Goal: Information Seeking & Learning: Compare options

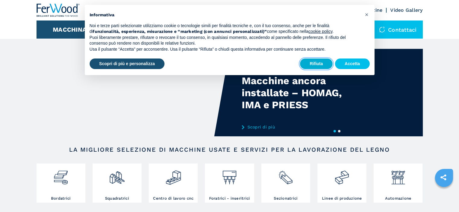
click at [313, 64] on button "Rifiuta" at bounding box center [316, 64] width 33 height 11
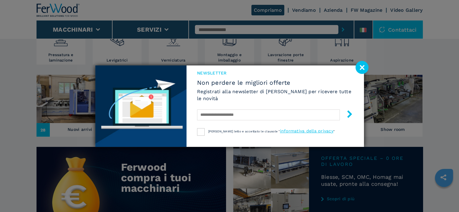
scroll to position [211, 0]
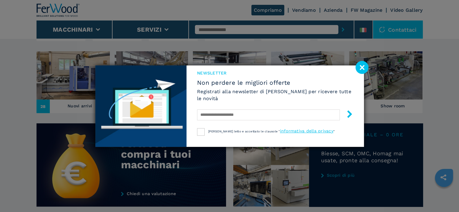
click at [361, 68] on image at bounding box center [361, 67] width 13 height 13
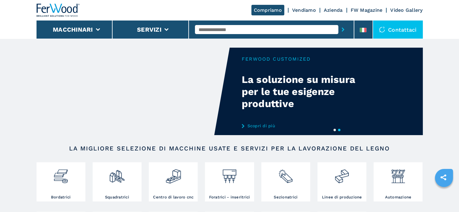
scroll to position [0, 0]
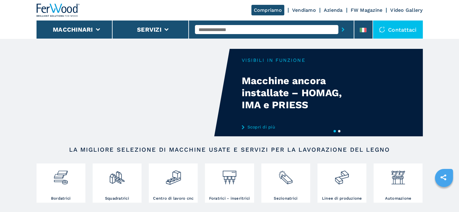
click at [204, 30] on input "text" at bounding box center [266, 29] width 143 height 9
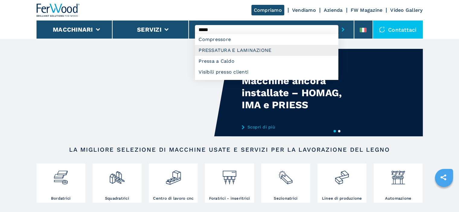
click at [226, 50] on div "PRESSATURA E LAMINAZIONE" at bounding box center [266, 50] width 143 height 11
type input "**********"
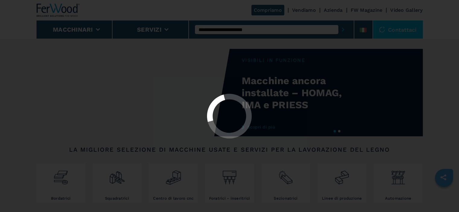
select select "**********"
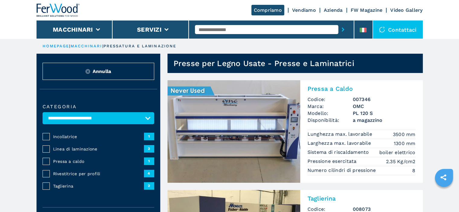
click at [220, 124] on img at bounding box center [233, 131] width 133 height 103
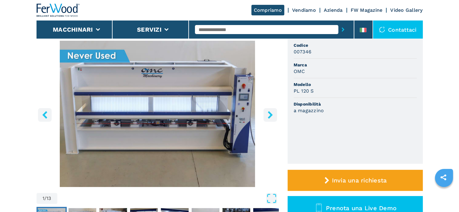
scroll to position [60, 0]
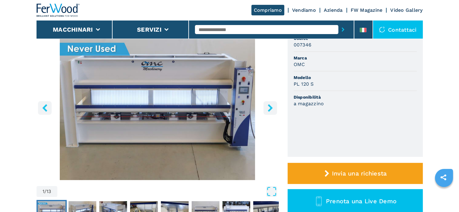
click at [272, 109] on icon "right-button" at bounding box center [270, 108] width 8 height 8
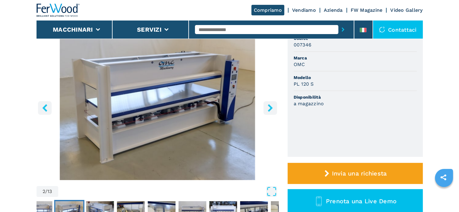
click at [272, 108] on icon "right-button" at bounding box center [270, 108] width 8 height 8
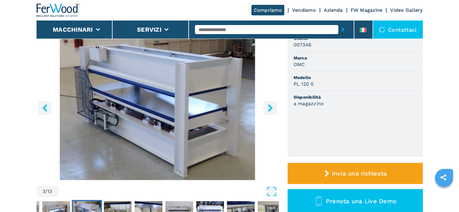
click at [271, 107] on icon "right-button" at bounding box center [270, 108] width 5 height 8
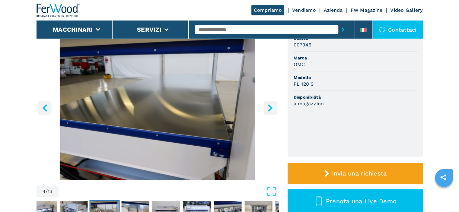
click at [271, 106] on icon "right-button" at bounding box center [270, 108] width 8 height 8
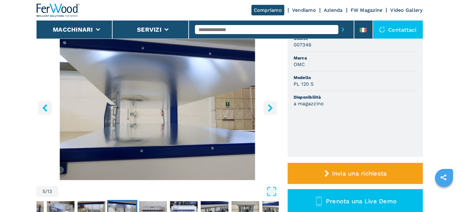
click at [271, 106] on icon "right-button" at bounding box center [270, 108] width 8 height 8
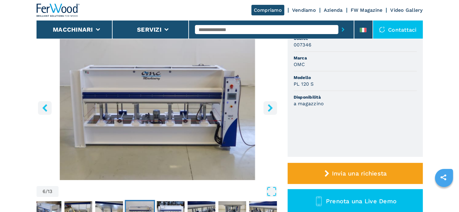
click at [272, 106] on icon "right-button" at bounding box center [270, 108] width 8 height 8
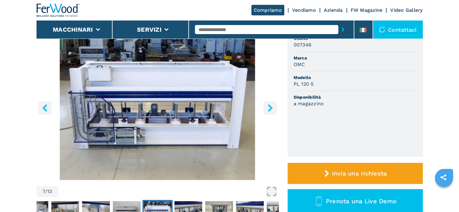
click at [270, 107] on icon "right-button" at bounding box center [270, 108] width 5 height 8
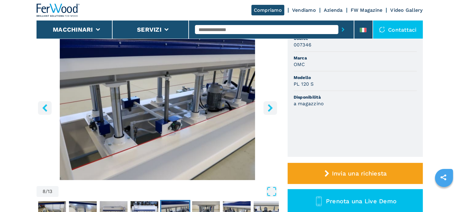
click at [269, 108] on icon "right-button" at bounding box center [270, 108] width 8 height 8
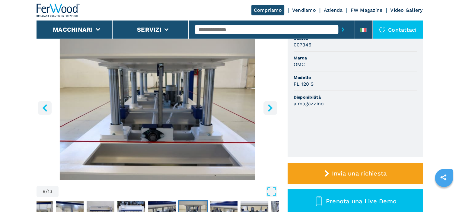
click at [270, 108] on icon "right-button" at bounding box center [270, 108] width 8 height 8
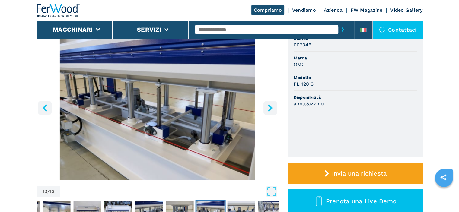
click at [269, 108] on icon "right-button" at bounding box center [270, 108] width 8 height 8
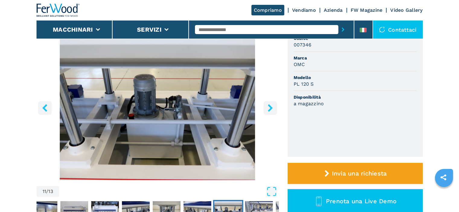
click at [269, 108] on icon "right-button" at bounding box center [270, 108] width 8 height 8
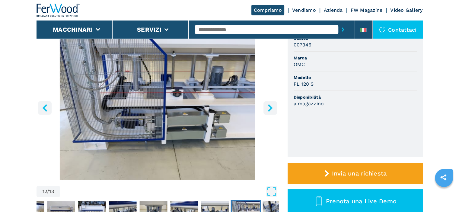
click at [269, 108] on icon "right-button" at bounding box center [270, 108] width 8 height 8
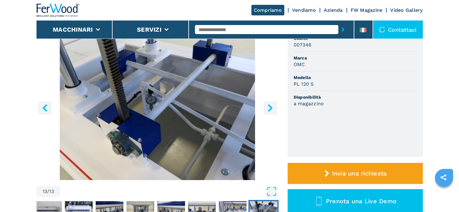
click at [269, 108] on icon "right-button" at bounding box center [270, 108] width 8 height 8
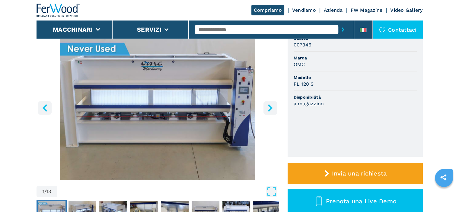
click at [269, 107] on icon "right-button" at bounding box center [270, 108] width 8 height 8
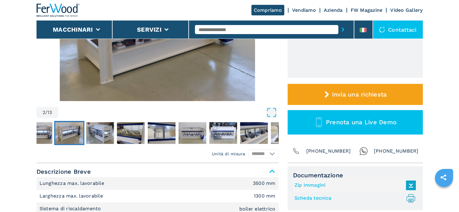
scroll to position [0, 0]
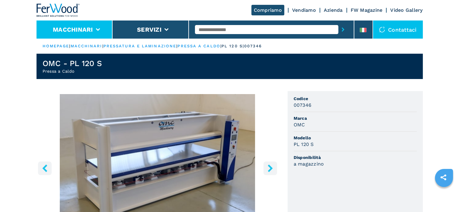
click at [97, 29] on icon at bounding box center [98, 29] width 4 height 3
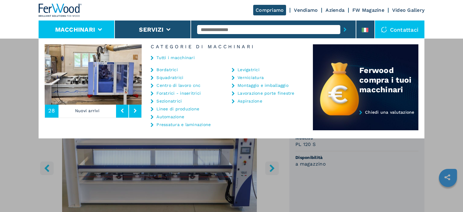
click at [168, 69] on link "Bordatrici" at bounding box center [167, 70] width 21 height 4
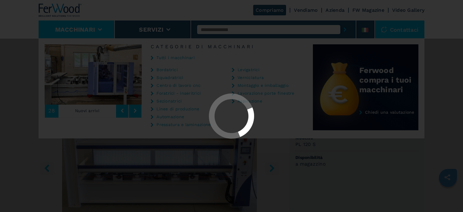
select select "**********"
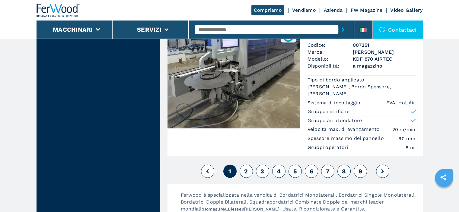
scroll to position [1538, 0]
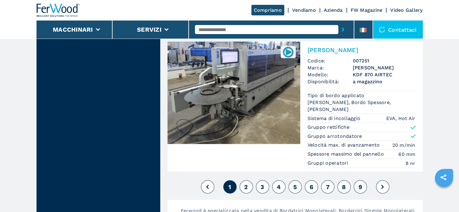
click at [247, 183] on span "2" at bounding box center [246, 186] width 4 height 7
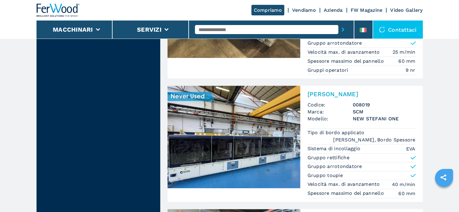
scroll to position [664, 0]
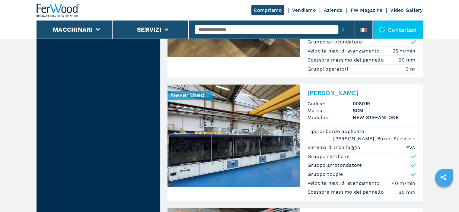
click at [236, 135] on img at bounding box center [233, 135] width 133 height 103
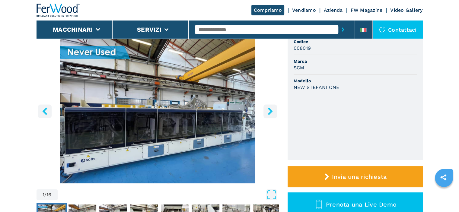
scroll to position [60, 0]
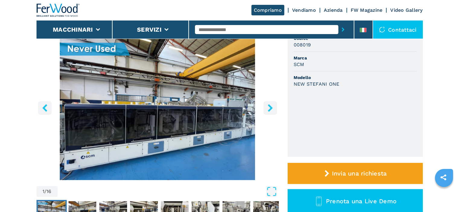
click at [271, 107] on icon "right-button" at bounding box center [270, 108] width 5 height 8
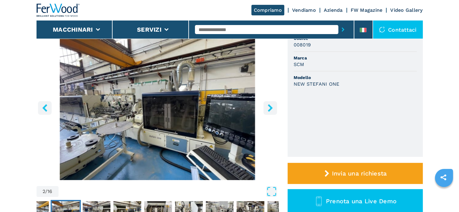
click at [269, 109] on icon "right-button" at bounding box center [270, 108] width 5 height 8
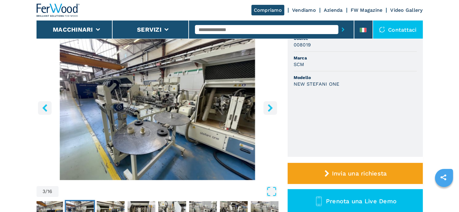
click at [269, 109] on icon "right-button" at bounding box center [270, 108] width 5 height 8
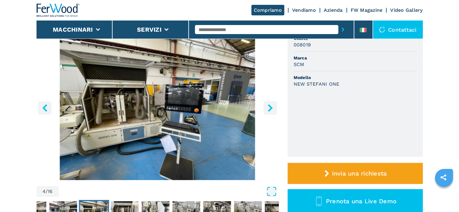
click at [269, 109] on icon "right-button" at bounding box center [270, 108] width 8 height 8
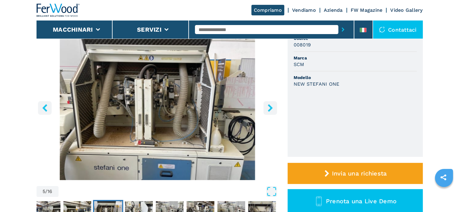
click at [268, 109] on icon "right-button" at bounding box center [270, 108] width 8 height 8
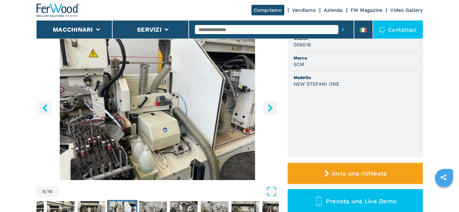
click at [270, 108] on icon "right-button" at bounding box center [270, 108] width 5 height 8
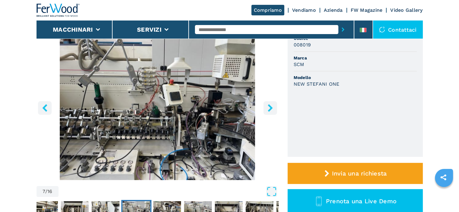
click at [269, 109] on icon "right-button" at bounding box center [270, 108] width 5 height 8
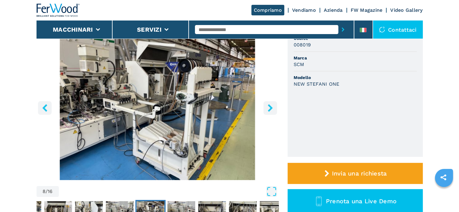
click at [269, 109] on icon "right-button" at bounding box center [270, 108] width 5 height 8
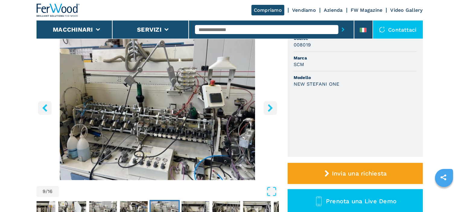
click at [270, 108] on icon "right-button" at bounding box center [270, 108] width 8 height 8
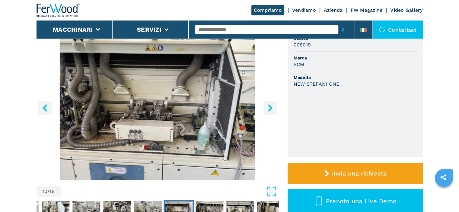
click at [269, 108] on icon "right-button" at bounding box center [270, 108] width 8 height 8
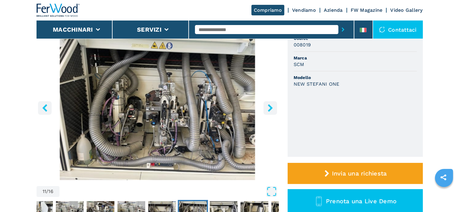
click at [269, 108] on icon "right-button" at bounding box center [270, 108] width 8 height 8
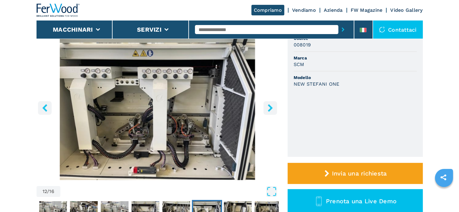
click at [268, 109] on icon "right-button" at bounding box center [270, 108] width 8 height 8
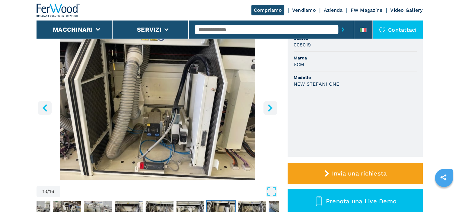
click at [268, 111] on icon "right-button" at bounding box center [270, 108] width 8 height 8
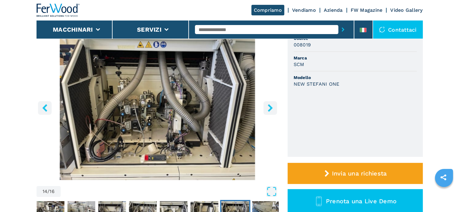
click at [267, 112] on button "right-button" at bounding box center [270, 108] width 14 height 14
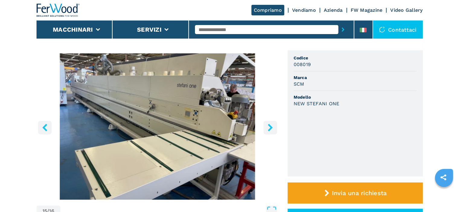
scroll to position [30, 0]
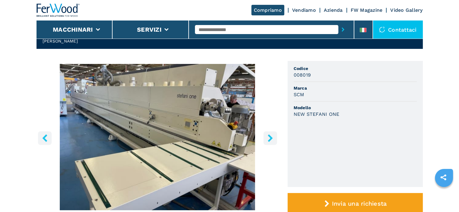
click at [233, 101] on img "Go to Slide 15" at bounding box center [157, 137] width 242 height 146
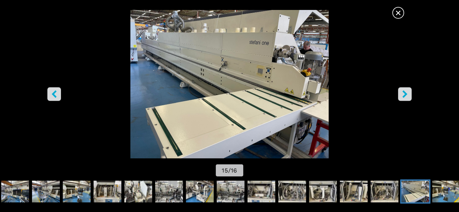
scroll to position [0, 0]
click at [407, 93] on icon "right-button" at bounding box center [405, 94] width 8 height 8
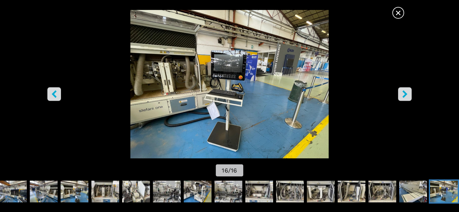
click at [402, 94] on icon "right-button" at bounding box center [405, 94] width 8 height 8
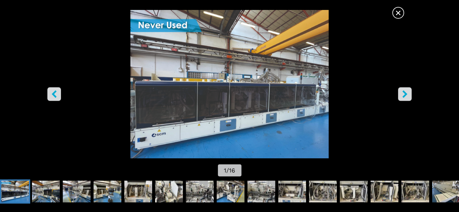
click at [402, 93] on icon "right-button" at bounding box center [405, 94] width 8 height 8
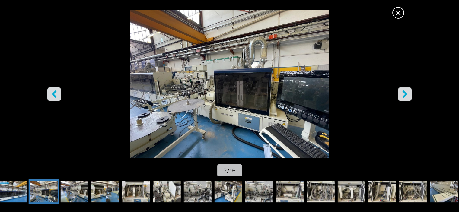
click at [403, 93] on icon "right-button" at bounding box center [405, 94] width 8 height 8
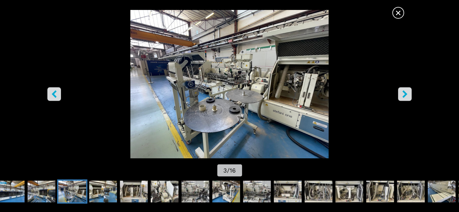
click at [403, 93] on icon "right-button" at bounding box center [405, 94] width 8 height 8
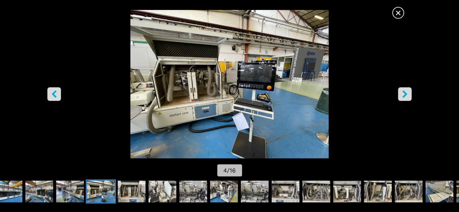
click at [403, 93] on icon "right-button" at bounding box center [404, 94] width 5 height 8
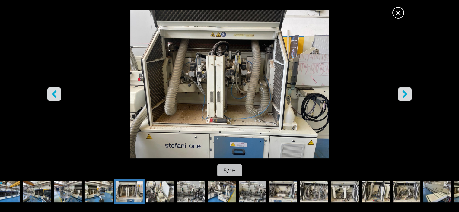
click at [404, 93] on icon "right-button" at bounding box center [404, 94] width 5 height 8
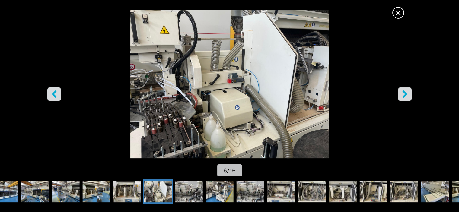
click at [404, 93] on icon "right-button" at bounding box center [404, 94] width 5 height 8
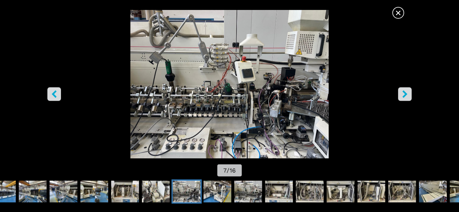
click at [404, 93] on icon "right-button" at bounding box center [404, 94] width 5 height 8
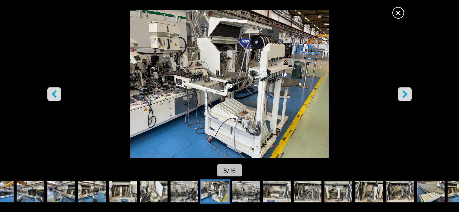
click at [404, 93] on icon "right-button" at bounding box center [404, 94] width 5 height 8
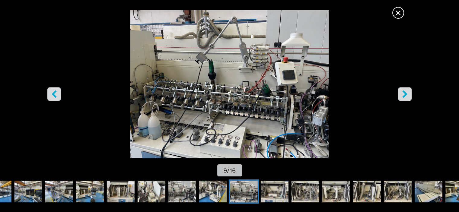
click at [404, 93] on icon "right-button" at bounding box center [404, 94] width 5 height 8
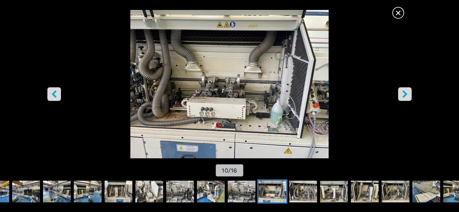
click at [404, 93] on icon "right-button" at bounding box center [404, 94] width 5 height 8
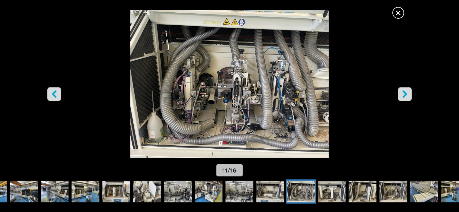
click at [404, 93] on icon "right-button" at bounding box center [404, 94] width 5 height 8
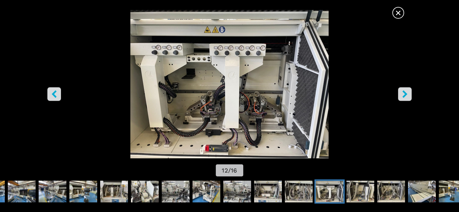
click at [404, 93] on icon "right-button" at bounding box center [404, 94] width 5 height 8
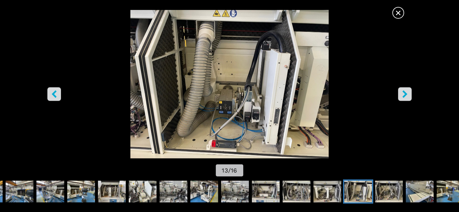
click at [404, 93] on icon "right-button" at bounding box center [404, 94] width 5 height 8
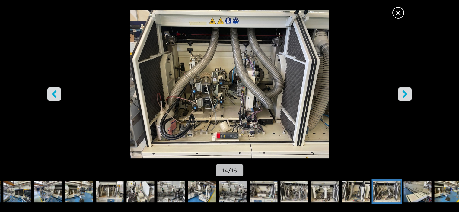
click at [404, 93] on icon "right-button" at bounding box center [404, 94] width 5 height 8
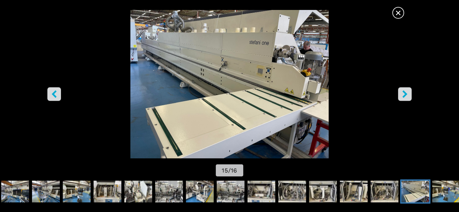
click at [404, 93] on icon "right-button" at bounding box center [405, 94] width 8 height 8
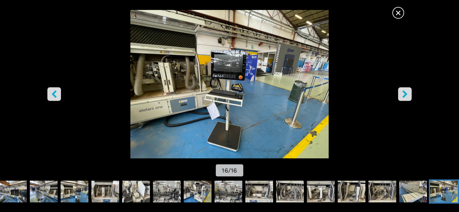
drag, startPoint x: 51, startPoint y: 93, endPoint x: 62, endPoint y: 91, distance: 10.7
click at [52, 93] on icon "left-button" at bounding box center [54, 94] width 8 height 8
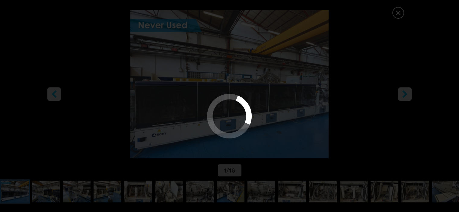
select select "**********"
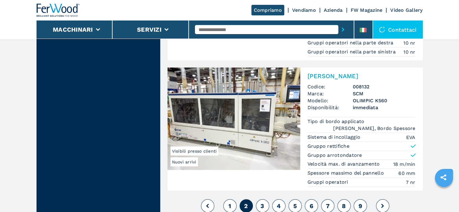
scroll to position [1508, 0]
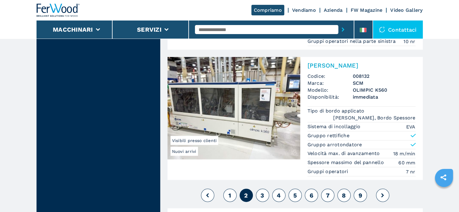
click at [263, 192] on span "3" at bounding box center [262, 195] width 4 height 7
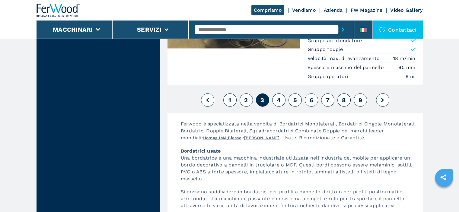
scroll to position [1659, 0]
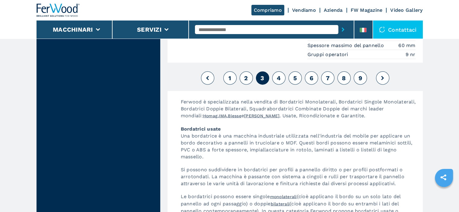
click at [280, 74] on span "4" at bounding box center [279, 77] width 4 height 7
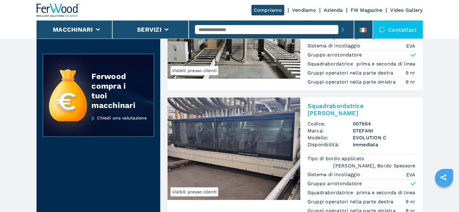
scroll to position [271, 0]
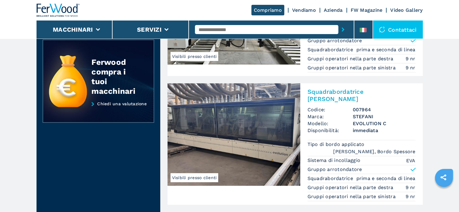
click at [232, 116] on img at bounding box center [233, 134] width 133 height 103
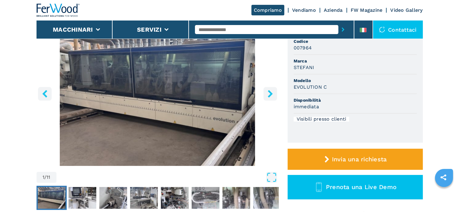
scroll to position [60, 0]
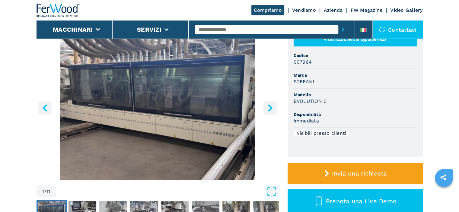
click at [269, 109] on icon "right-button" at bounding box center [270, 108] width 5 height 8
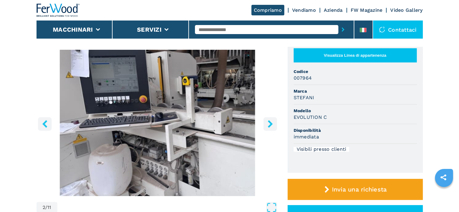
scroll to position [30, 0]
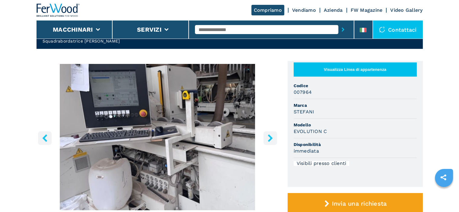
click at [270, 139] on icon "right-button" at bounding box center [270, 138] width 5 height 8
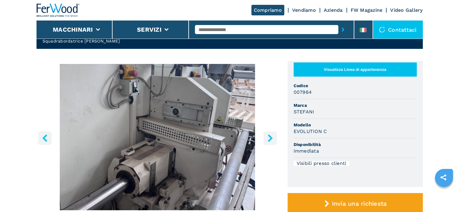
click at [271, 137] on icon "right-button" at bounding box center [270, 138] width 5 height 8
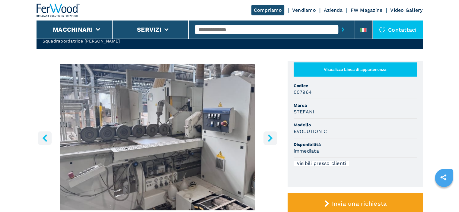
click at [269, 134] on icon "right-button" at bounding box center [270, 138] width 8 height 8
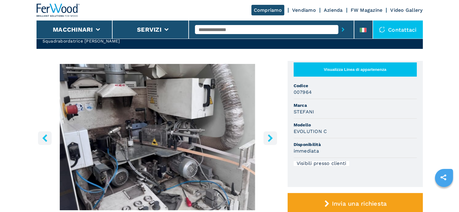
click at [269, 137] on icon "right-button" at bounding box center [270, 138] width 5 height 8
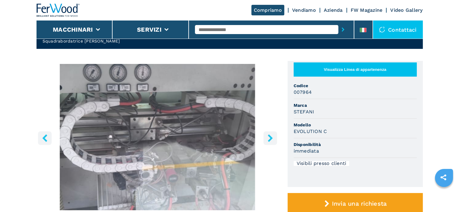
click at [269, 136] on icon "right-button" at bounding box center [270, 138] width 5 height 8
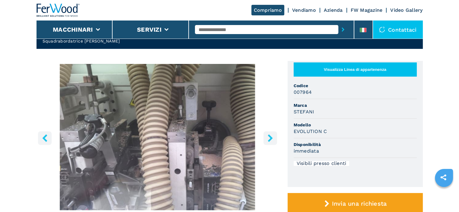
click at [270, 135] on icon "right-button" at bounding box center [270, 138] width 8 height 8
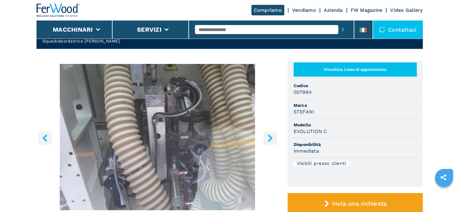
click at [270, 135] on icon "right-button" at bounding box center [270, 138] width 8 height 8
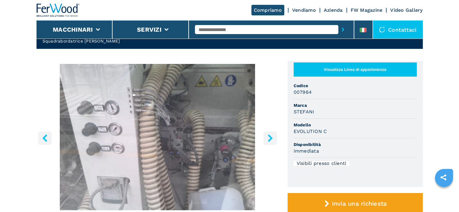
click at [270, 134] on icon "right-button" at bounding box center [270, 138] width 8 height 8
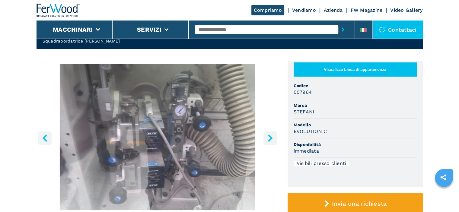
click at [270, 134] on icon "right-button" at bounding box center [270, 138] width 8 height 8
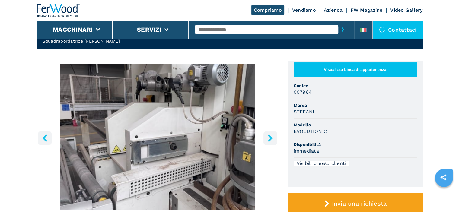
click at [270, 135] on icon "right-button" at bounding box center [270, 138] width 8 height 8
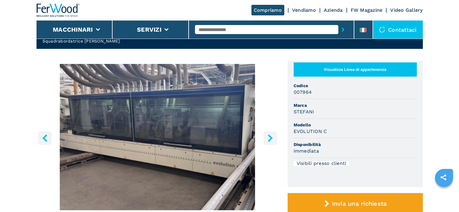
click at [270, 135] on icon "right-button" at bounding box center [270, 138] width 8 height 8
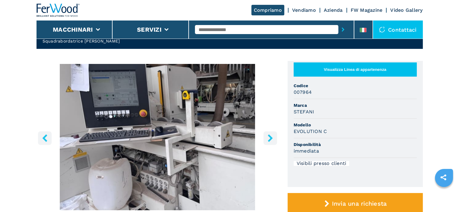
click at [270, 134] on icon "right-button" at bounding box center [270, 138] width 8 height 8
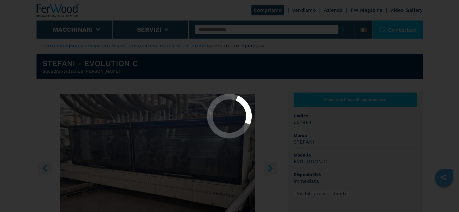
select select "**********"
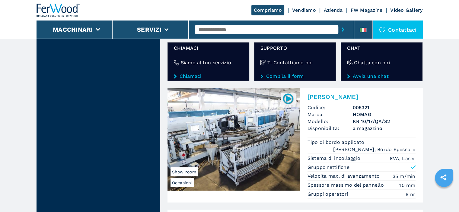
scroll to position [1146, 0]
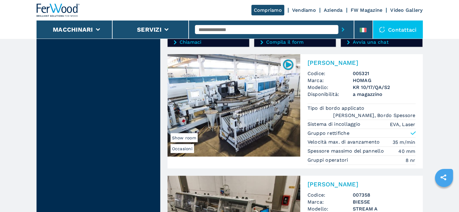
click at [244, 92] on img at bounding box center [233, 105] width 133 height 103
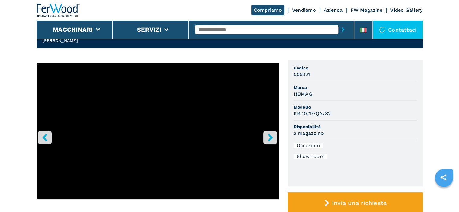
scroll to position [60, 0]
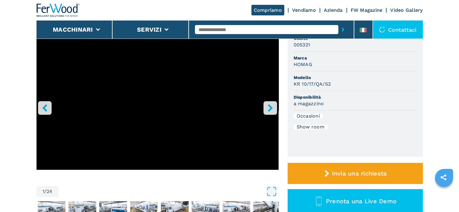
click at [268, 106] on icon "right-button" at bounding box center [270, 108] width 8 height 8
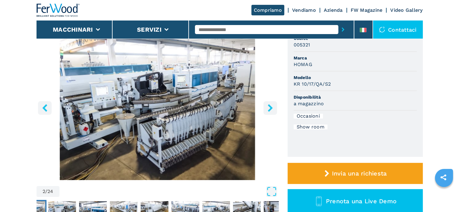
click at [268, 106] on icon "right-button" at bounding box center [270, 108] width 5 height 8
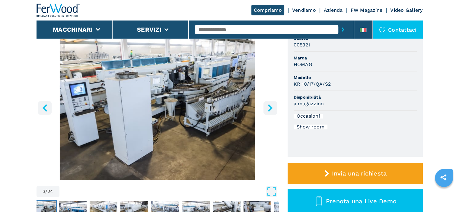
click at [268, 106] on icon "right-button" at bounding box center [270, 108] width 5 height 8
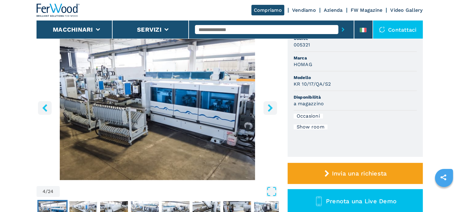
click at [268, 105] on icon "right-button" at bounding box center [270, 108] width 5 height 8
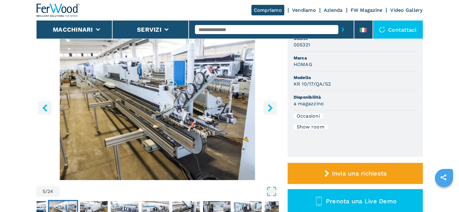
click at [268, 105] on icon "right-button" at bounding box center [270, 108] width 5 height 8
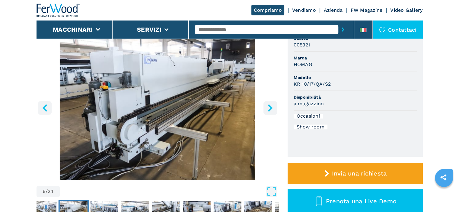
click at [268, 105] on icon "right-button" at bounding box center [270, 108] width 5 height 8
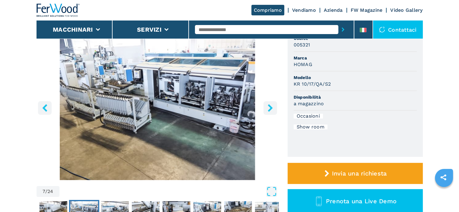
click at [269, 107] on icon "right-button" at bounding box center [270, 108] width 8 height 8
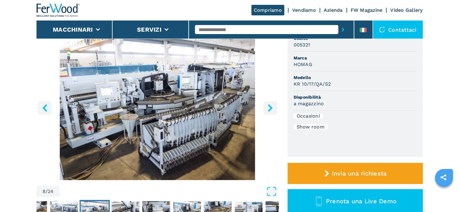
click at [269, 107] on icon "right-button" at bounding box center [270, 108] width 8 height 8
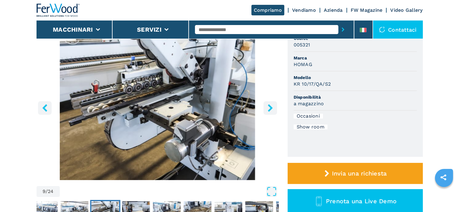
click at [269, 107] on icon "right-button" at bounding box center [270, 108] width 8 height 8
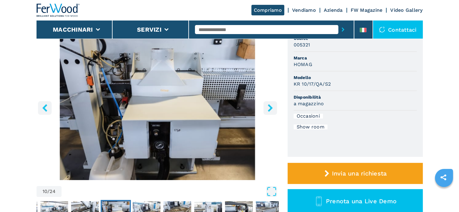
click at [269, 107] on icon "right-button" at bounding box center [270, 108] width 8 height 8
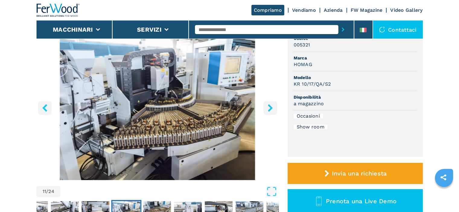
click at [269, 107] on icon "right-button" at bounding box center [270, 108] width 8 height 8
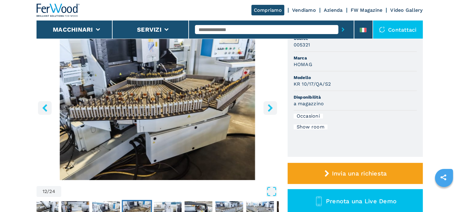
click at [270, 107] on icon "right-button" at bounding box center [270, 108] width 5 height 8
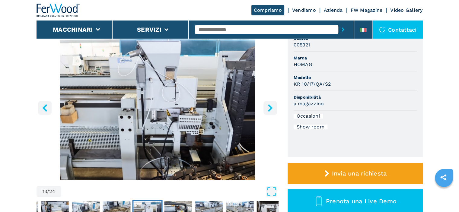
click at [271, 106] on icon "right-button" at bounding box center [270, 108] width 5 height 8
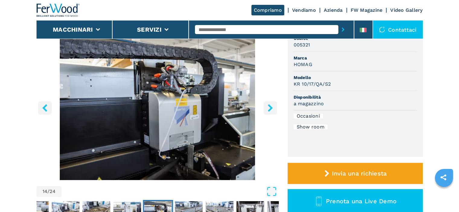
click at [271, 106] on icon "right-button" at bounding box center [270, 108] width 5 height 8
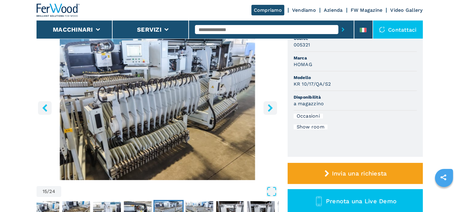
click at [267, 107] on icon "right-button" at bounding box center [270, 108] width 8 height 8
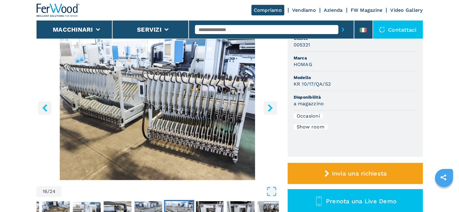
click at [267, 106] on icon "right-button" at bounding box center [270, 108] width 8 height 8
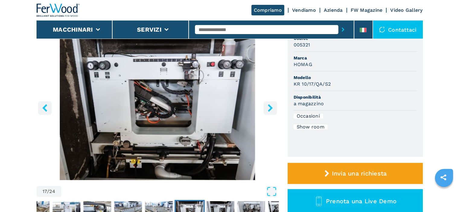
click at [270, 107] on icon "right-button" at bounding box center [270, 108] width 5 height 8
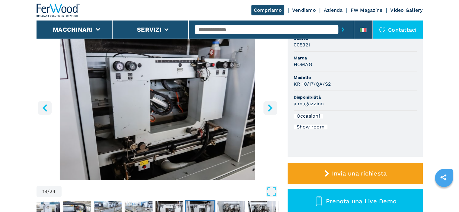
click at [269, 109] on icon "right-button" at bounding box center [270, 108] width 5 height 8
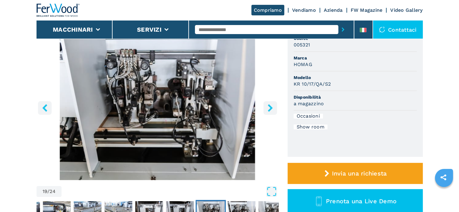
click at [269, 109] on icon "right-button" at bounding box center [270, 108] width 5 height 8
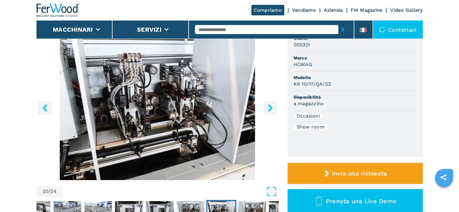
click at [269, 109] on icon "right-button" at bounding box center [270, 108] width 5 height 8
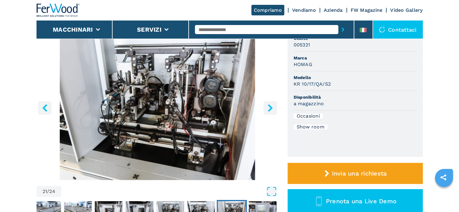
click at [269, 109] on icon "right-button" at bounding box center [270, 108] width 5 height 8
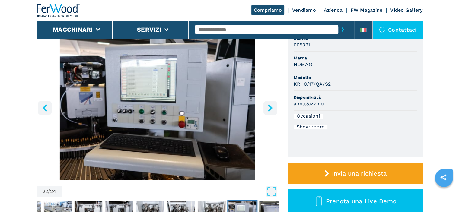
click at [269, 109] on icon "right-button" at bounding box center [270, 108] width 5 height 8
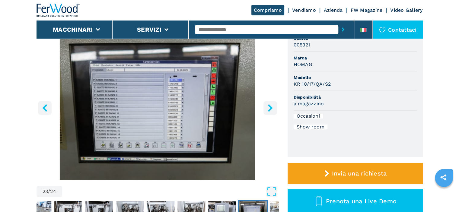
click at [269, 109] on icon "right-button" at bounding box center [270, 108] width 5 height 8
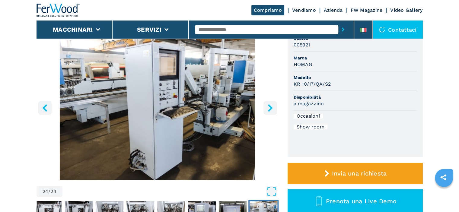
click at [269, 108] on icon "right-button" at bounding box center [270, 108] width 8 height 8
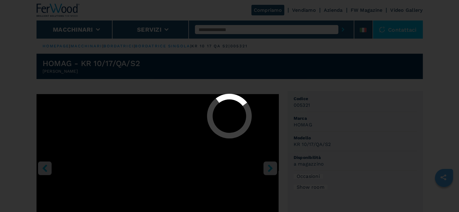
select select "**********"
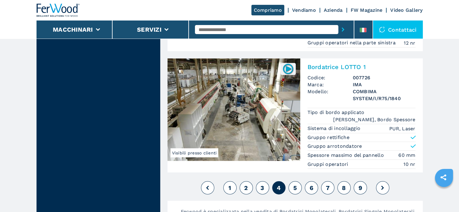
scroll to position [1551, 0]
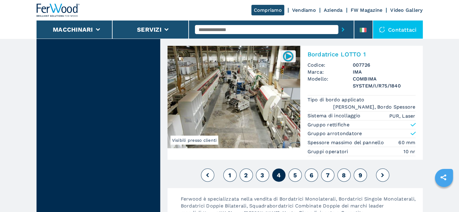
click at [297, 169] on button "5" at bounding box center [294, 175] width 13 height 13
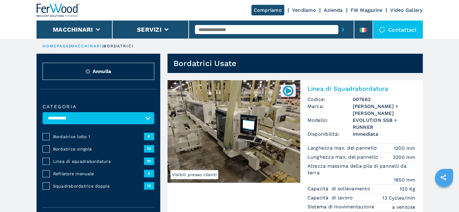
click at [214, 128] on img at bounding box center [233, 131] width 133 height 103
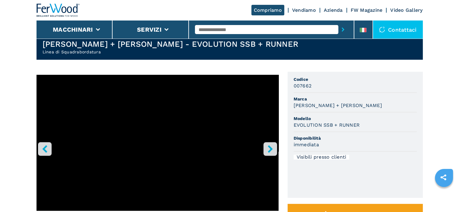
scroll to position [30, 0]
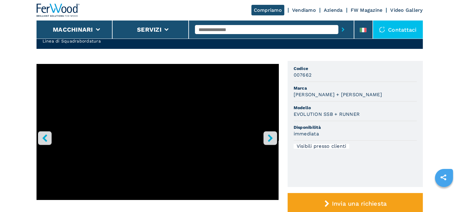
click at [269, 138] on icon "right-button" at bounding box center [270, 138] width 8 height 8
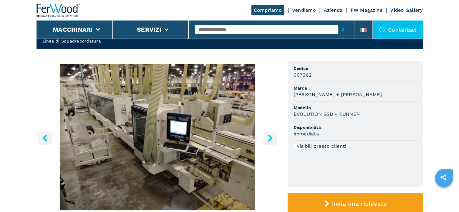
click at [268, 138] on icon "right-button" at bounding box center [270, 138] width 8 height 8
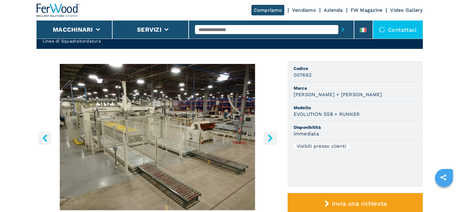
click at [268, 137] on icon "right-button" at bounding box center [270, 138] width 8 height 8
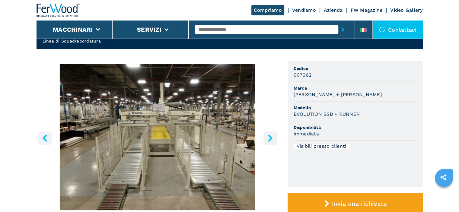
click at [44, 137] on icon "left-button" at bounding box center [44, 138] width 5 height 8
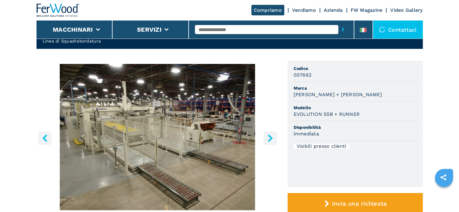
click at [273, 136] on icon "right-button" at bounding box center [270, 138] width 8 height 8
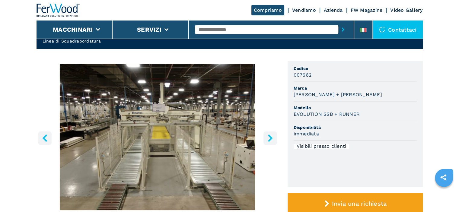
click at [268, 138] on icon "right-button" at bounding box center [270, 138] width 8 height 8
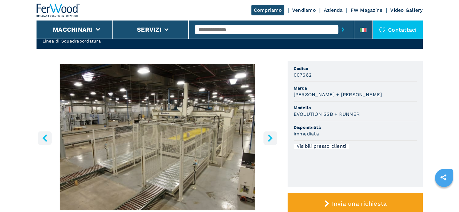
click at [268, 138] on icon "right-button" at bounding box center [270, 138] width 8 height 8
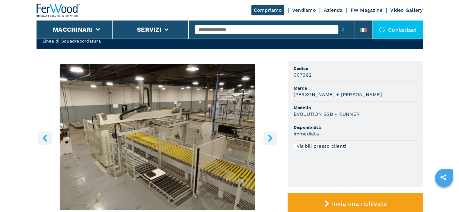
click at [268, 138] on icon "right-button" at bounding box center [270, 138] width 8 height 8
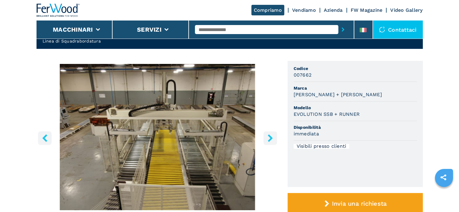
click at [268, 138] on icon "right-button" at bounding box center [270, 138] width 8 height 8
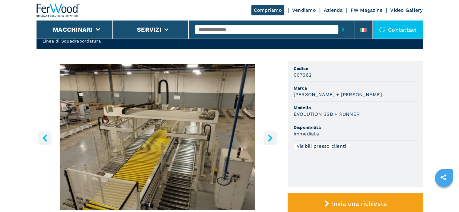
click at [268, 138] on icon "right-button" at bounding box center [270, 138] width 8 height 8
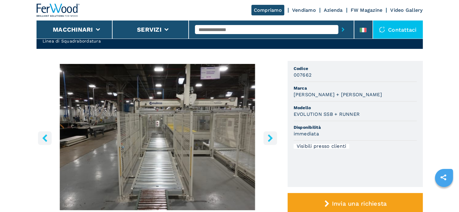
click at [268, 138] on icon "right-button" at bounding box center [270, 138] width 8 height 8
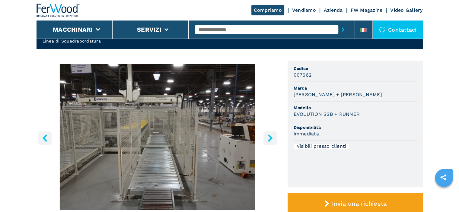
click at [268, 138] on icon "right-button" at bounding box center [270, 138] width 8 height 8
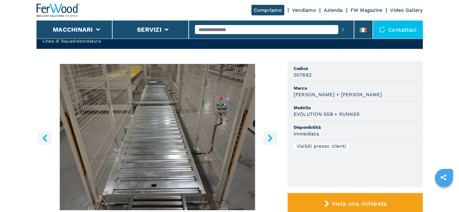
click at [268, 138] on icon "right-button" at bounding box center [270, 138] width 8 height 8
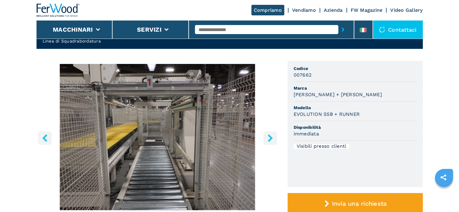
click at [268, 137] on icon "right-button" at bounding box center [270, 138] width 8 height 8
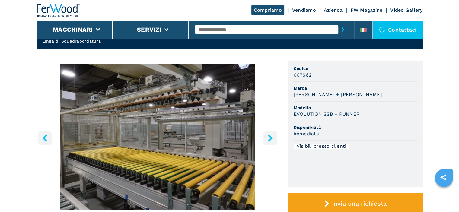
click at [268, 137] on icon "right-button" at bounding box center [270, 138] width 8 height 8
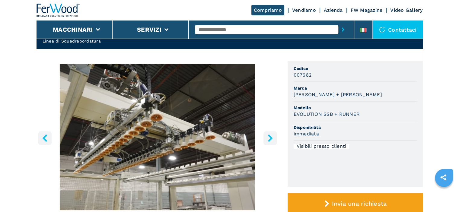
click at [268, 137] on icon "right-button" at bounding box center [270, 138] width 8 height 8
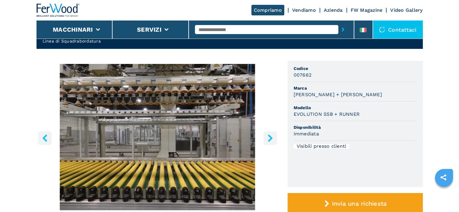
click at [268, 137] on icon "right-button" at bounding box center [270, 138] width 8 height 8
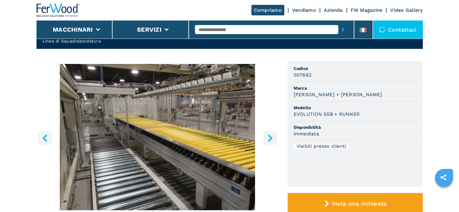
click at [268, 137] on icon "right-button" at bounding box center [270, 138] width 8 height 8
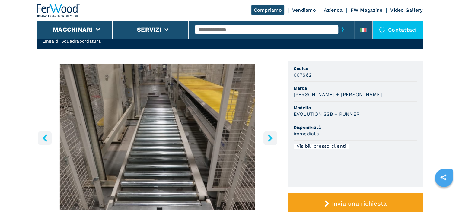
click at [269, 137] on icon "right-button" at bounding box center [270, 138] width 8 height 8
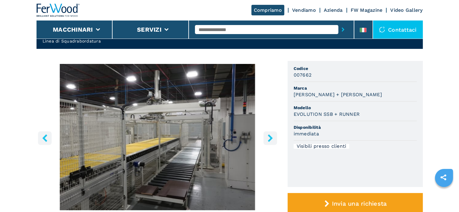
click at [269, 137] on icon "right-button" at bounding box center [270, 138] width 5 height 8
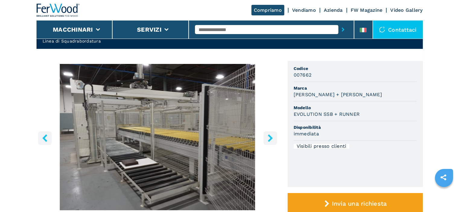
click at [269, 137] on icon "right-button" at bounding box center [270, 138] width 5 height 8
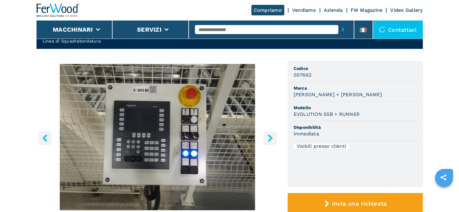
click at [268, 135] on icon "right-button" at bounding box center [270, 138] width 5 height 8
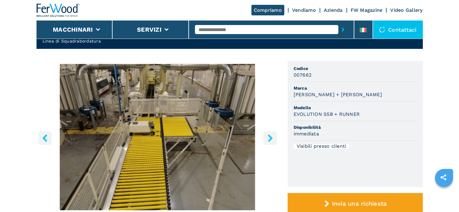
click at [268, 135] on icon "right-button" at bounding box center [270, 138] width 5 height 8
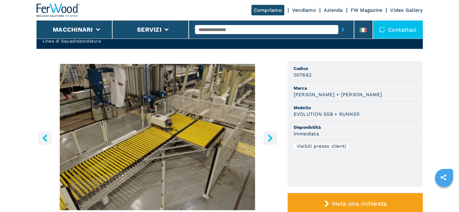
click at [268, 135] on icon "right-button" at bounding box center [270, 138] width 5 height 8
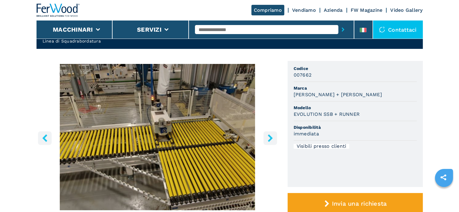
click at [268, 135] on icon "right-button" at bounding box center [270, 138] width 5 height 8
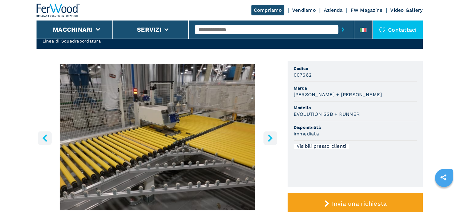
click at [268, 135] on icon "right-button" at bounding box center [270, 138] width 5 height 8
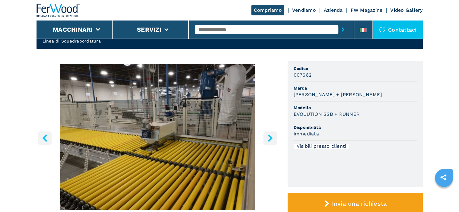
click at [268, 135] on icon "right-button" at bounding box center [270, 138] width 5 height 8
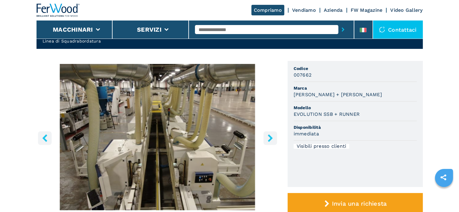
click at [268, 135] on icon "right-button" at bounding box center [270, 138] width 5 height 8
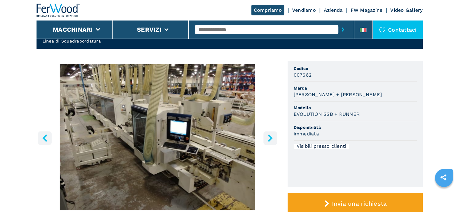
click at [268, 135] on icon "right-button" at bounding box center [270, 138] width 5 height 8
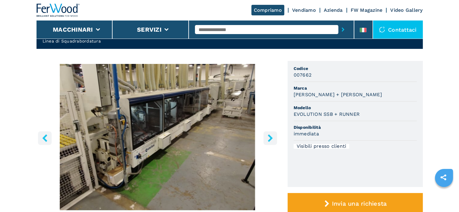
click at [268, 135] on icon "right-button" at bounding box center [270, 138] width 5 height 8
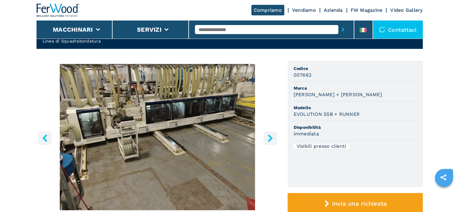
click at [268, 135] on icon "right-button" at bounding box center [270, 138] width 5 height 8
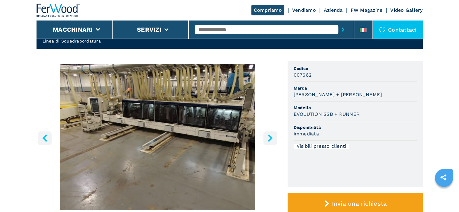
click at [268, 135] on icon "right-button" at bounding box center [270, 138] width 5 height 8
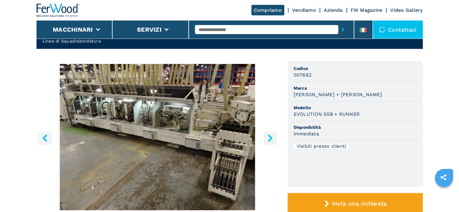
click at [268, 135] on icon "right-button" at bounding box center [270, 138] width 5 height 8
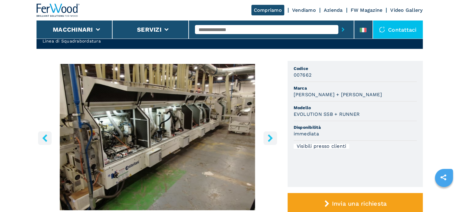
click at [268, 135] on icon "right-button" at bounding box center [270, 138] width 5 height 8
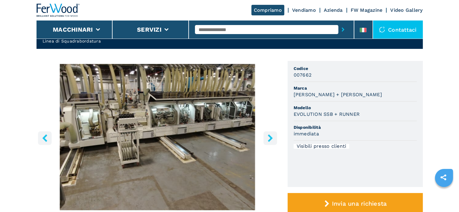
click at [268, 138] on icon "right-button" at bounding box center [270, 138] width 8 height 8
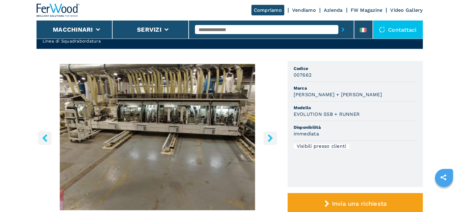
click at [268, 137] on icon "right-button" at bounding box center [270, 138] width 8 height 8
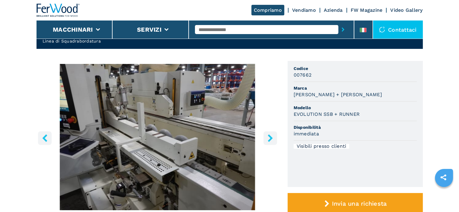
click at [268, 136] on icon "right-button" at bounding box center [270, 138] width 8 height 8
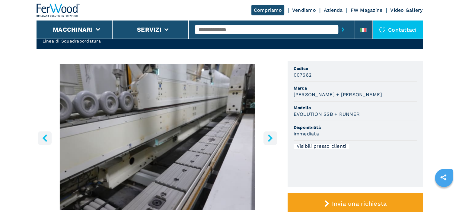
click at [268, 136] on icon "right-button" at bounding box center [270, 138] width 8 height 8
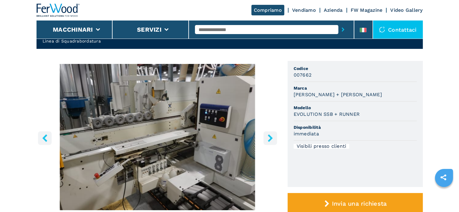
click at [268, 135] on icon "right-button" at bounding box center [270, 138] width 8 height 8
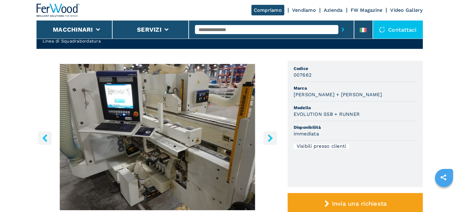
click at [43, 137] on icon "left-button" at bounding box center [45, 138] width 8 height 8
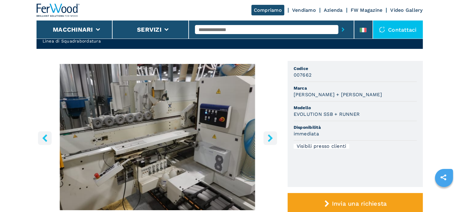
click at [43, 137] on icon "left-button" at bounding box center [45, 138] width 8 height 8
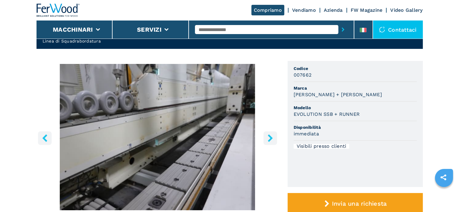
click at [44, 136] on icon "left-button" at bounding box center [44, 138] width 5 height 8
click at [44, 136] on icon "left-button" at bounding box center [45, 138] width 8 height 8
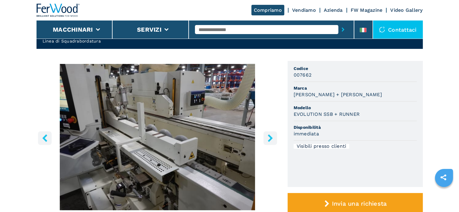
click at [44, 136] on icon "left-button" at bounding box center [45, 138] width 8 height 8
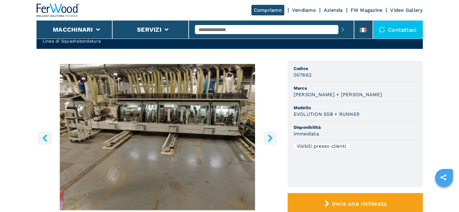
click at [269, 138] on icon "right-button" at bounding box center [270, 138] width 8 height 8
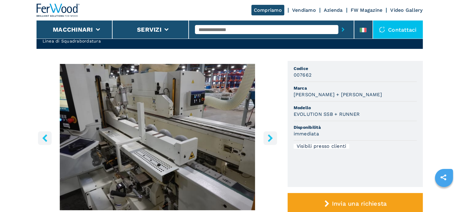
click at [269, 138] on icon "right-button" at bounding box center [270, 138] width 8 height 8
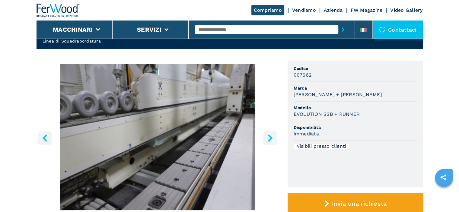
click at [270, 137] on icon "right-button" at bounding box center [270, 138] width 5 height 8
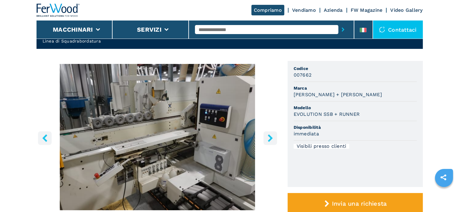
click at [270, 136] on icon "right-button" at bounding box center [270, 138] width 5 height 8
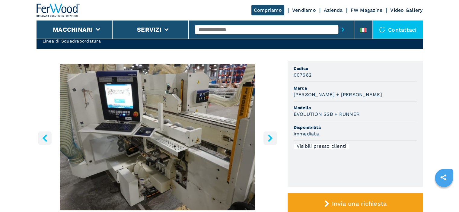
click at [270, 136] on icon "right-button" at bounding box center [270, 138] width 5 height 8
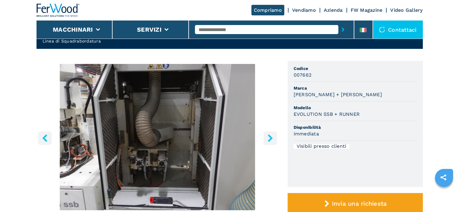
click at [270, 136] on icon "right-button" at bounding box center [270, 138] width 5 height 8
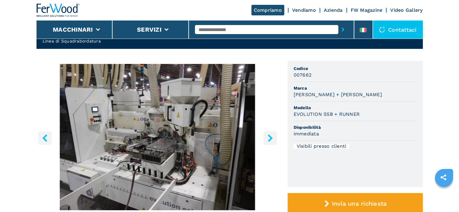
click at [269, 138] on icon "right-button" at bounding box center [270, 138] width 8 height 8
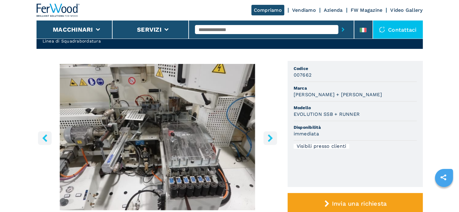
click at [269, 137] on icon "right-button" at bounding box center [270, 138] width 8 height 8
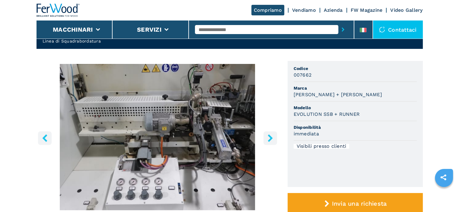
click at [269, 135] on icon "right-button" at bounding box center [270, 138] width 5 height 8
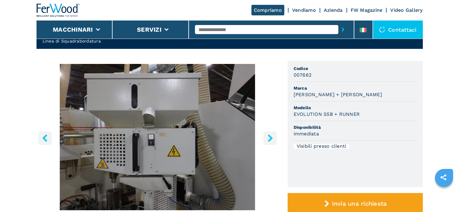
click at [269, 135] on icon "right-button" at bounding box center [270, 138] width 8 height 8
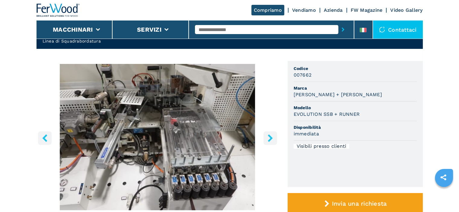
click at [269, 135] on icon "right-button" at bounding box center [270, 138] width 8 height 8
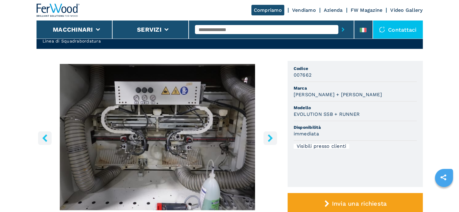
click at [269, 135] on icon "right-button" at bounding box center [270, 138] width 8 height 8
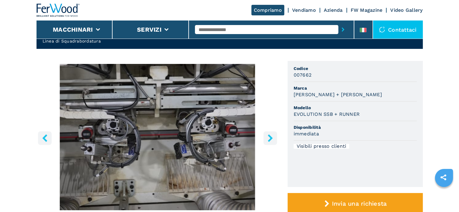
click at [269, 135] on icon "right-button" at bounding box center [270, 138] width 8 height 8
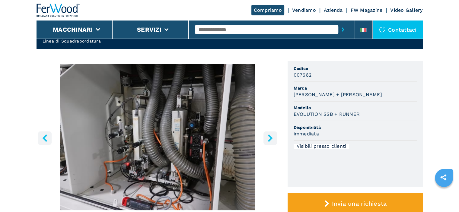
click at [271, 131] on button "right-button" at bounding box center [270, 138] width 14 height 14
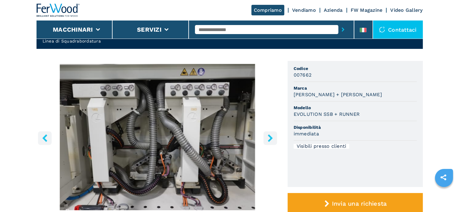
click at [271, 131] on button "right-button" at bounding box center [270, 138] width 14 height 14
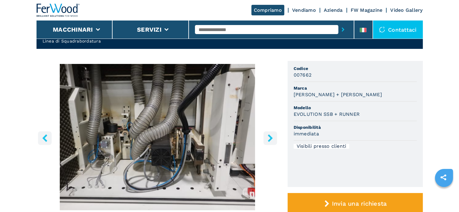
click at [271, 131] on button "right-button" at bounding box center [270, 138] width 14 height 14
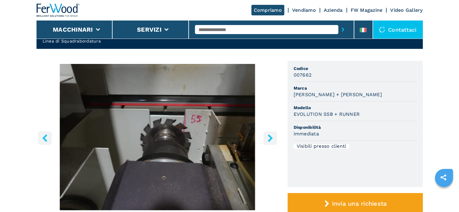
click at [271, 131] on button "right-button" at bounding box center [270, 138] width 14 height 14
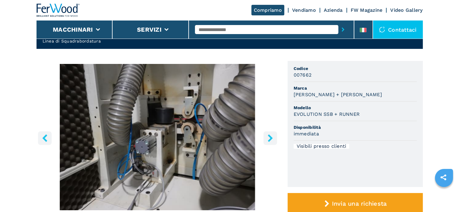
click at [271, 131] on button "right-button" at bounding box center [270, 138] width 14 height 14
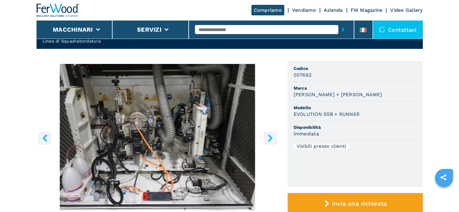
click at [272, 130] on img "Go to Slide 52" at bounding box center [157, 137] width 242 height 146
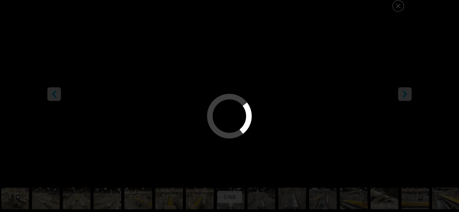
select select "**********"
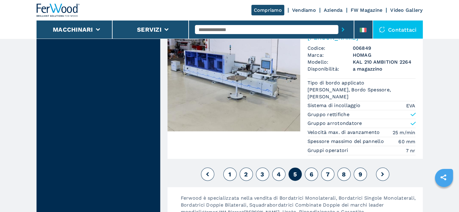
scroll to position [1568, 0]
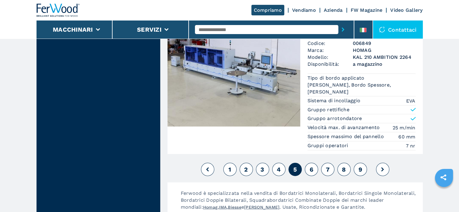
click at [310, 166] on span "6" at bounding box center [311, 169] width 4 height 7
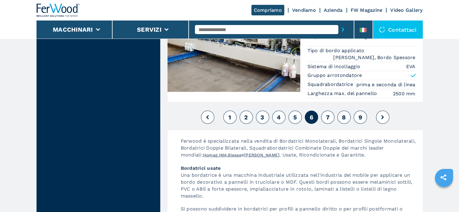
scroll to position [1629, 0]
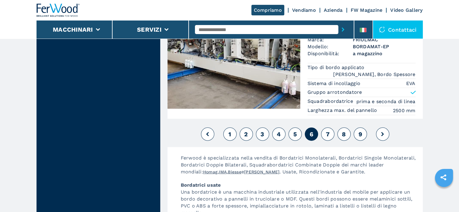
click at [326, 131] on span "7" at bounding box center [327, 134] width 4 height 7
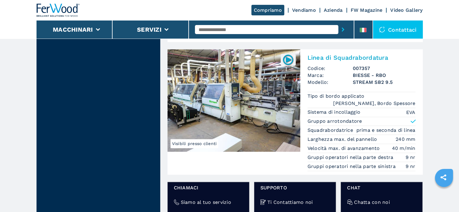
scroll to position [935, 0]
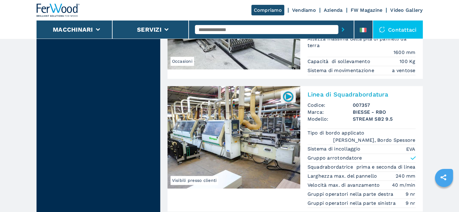
click at [222, 114] on img at bounding box center [233, 137] width 133 height 103
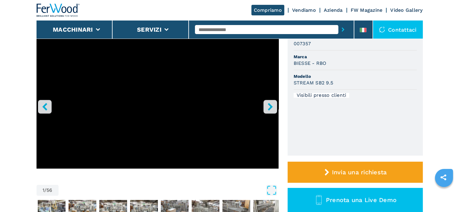
scroll to position [60, 0]
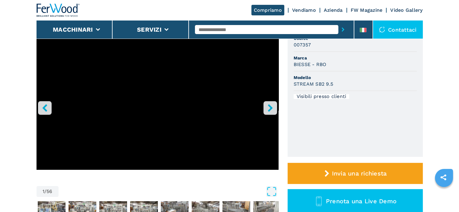
click at [270, 109] on icon "right-button" at bounding box center [270, 108] width 5 height 8
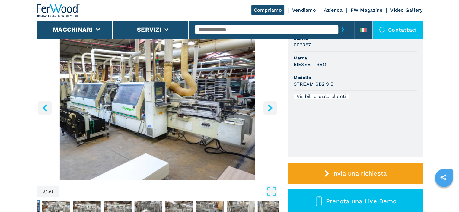
click at [270, 109] on icon "right-button" at bounding box center [270, 108] width 5 height 8
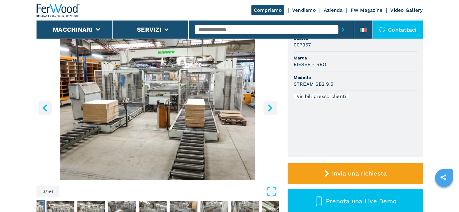
click at [270, 109] on icon "right-button" at bounding box center [270, 108] width 5 height 8
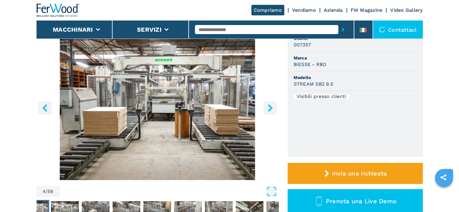
click at [270, 108] on icon "right-button" at bounding box center [270, 108] width 5 height 8
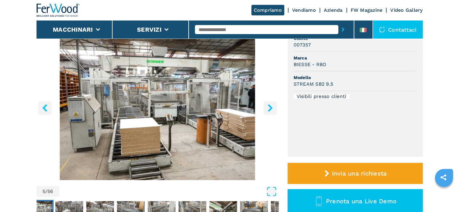
click at [270, 108] on icon "right-button" at bounding box center [270, 108] width 5 height 8
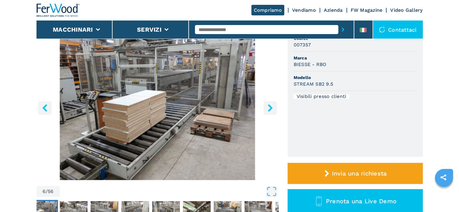
click at [270, 108] on icon "right-button" at bounding box center [270, 108] width 5 height 8
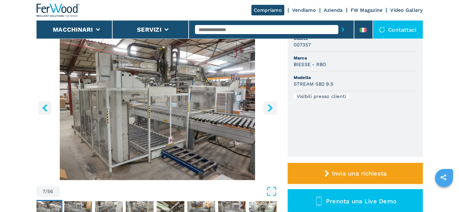
click at [270, 108] on icon "right-button" at bounding box center [270, 108] width 5 height 8
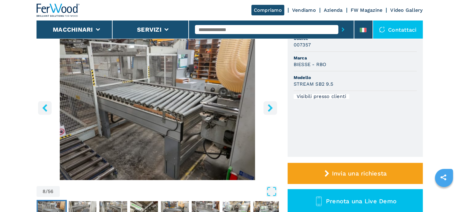
click at [270, 108] on icon "right-button" at bounding box center [270, 108] width 5 height 8
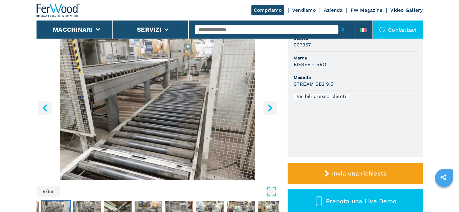
click at [270, 108] on icon "right-button" at bounding box center [270, 108] width 5 height 8
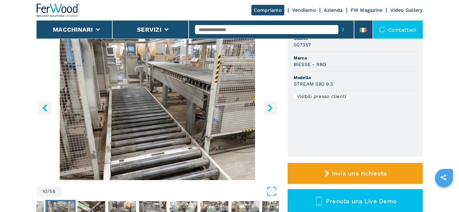
click at [270, 108] on icon "right-button" at bounding box center [270, 108] width 5 height 8
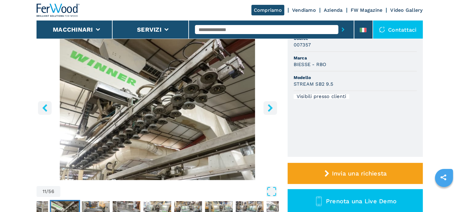
click at [270, 108] on icon "right-button" at bounding box center [270, 108] width 5 height 8
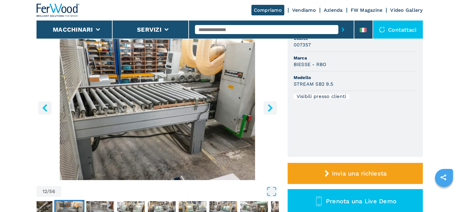
click at [270, 108] on icon "right-button" at bounding box center [270, 108] width 5 height 8
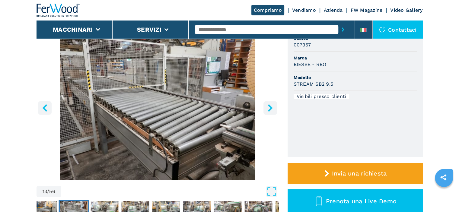
click at [270, 108] on icon "right-button" at bounding box center [270, 108] width 5 height 8
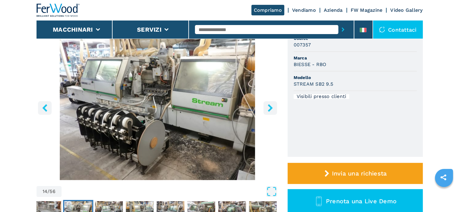
click at [270, 108] on icon "right-button" at bounding box center [270, 108] width 5 height 8
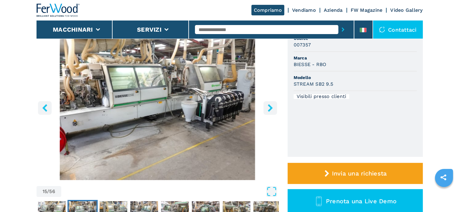
click at [270, 108] on icon "right-button" at bounding box center [270, 108] width 5 height 8
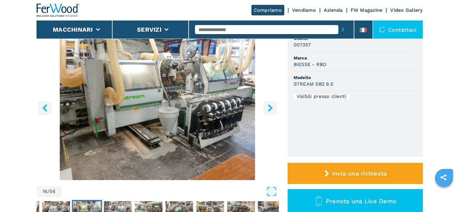
click at [270, 108] on icon "right-button" at bounding box center [270, 108] width 5 height 8
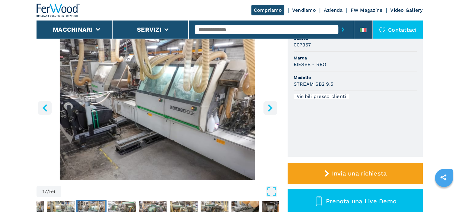
click at [270, 108] on icon "right-button" at bounding box center [270, 108] width 5 height 8
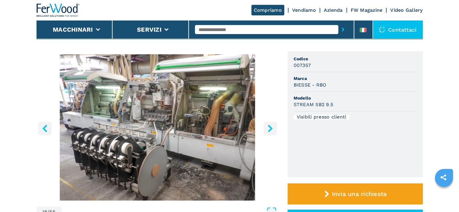
scroll to position [0, 0]
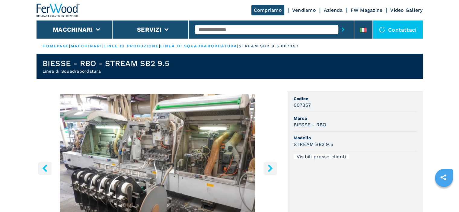
click at [266, 171] on button "right-button" at bounding box center [270, 168] width 14 height 14
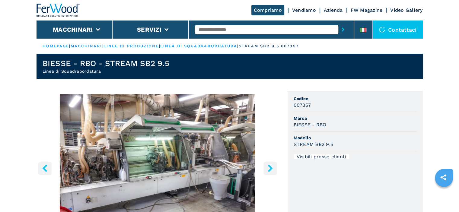
click at [267, 166] on icon "right-button" at bounding box center [270, 168] width 8 height 8
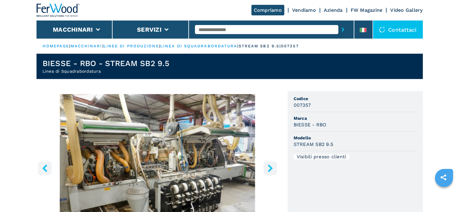
click at [268, 166] on icon "right-button" at bounding box center [270, 168] width 8 height 8
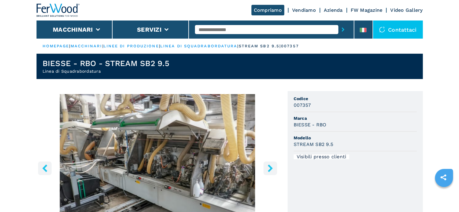
click at [269, 164] on button "right-button" at bounding box center [270, 168] width 14 height 14
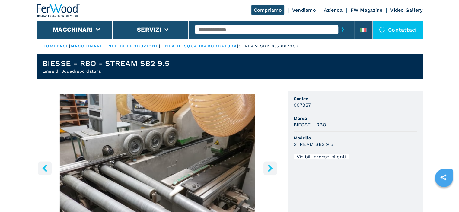
click at [269, 164] on button "right-button" at bounding box center [270, 168] width 14 height 14
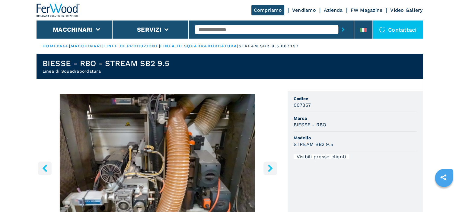
click at [269, 163] on button "right-button" at bounding box center [270, 168] width 14 height 14
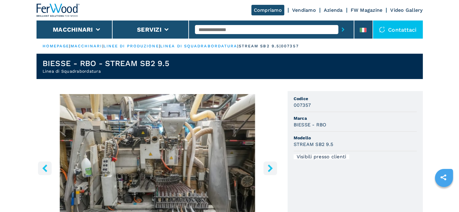
click at [269, 163] on button "right-button" at bounding box center [270, 168] width 14 height 14
